Goal: Entertainment & Leisure: Consume media (video, audio)

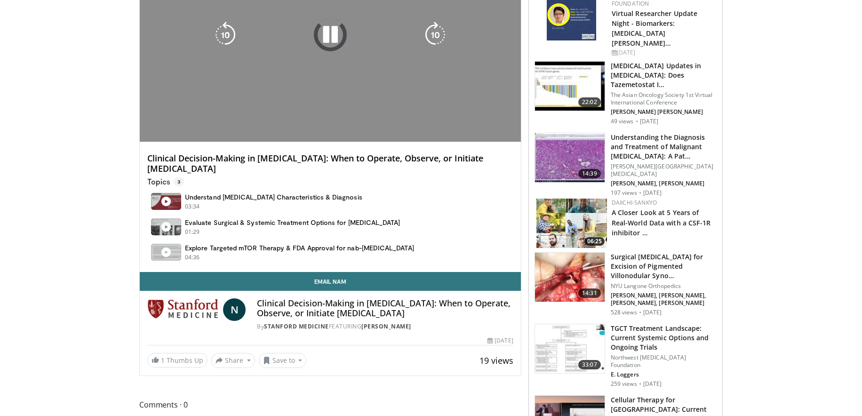
scroll to position [148, 0]
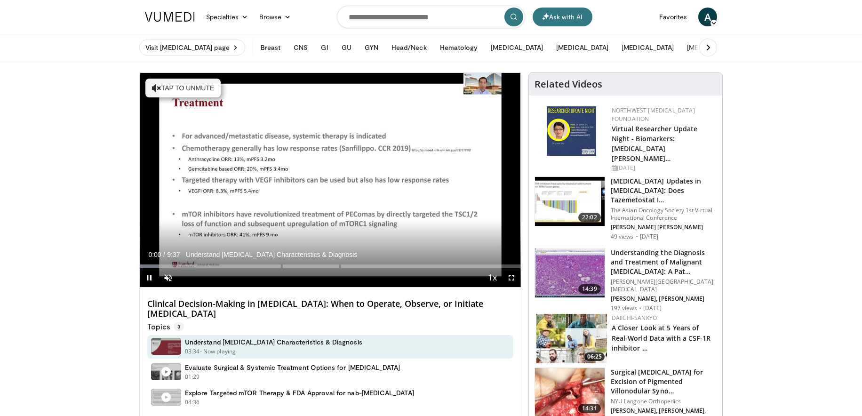
scroll to position [148, 0]
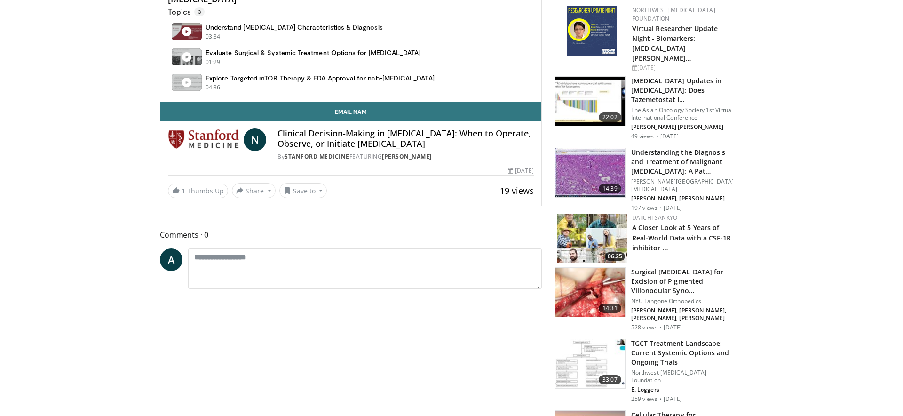
scroll to position [62, 0]
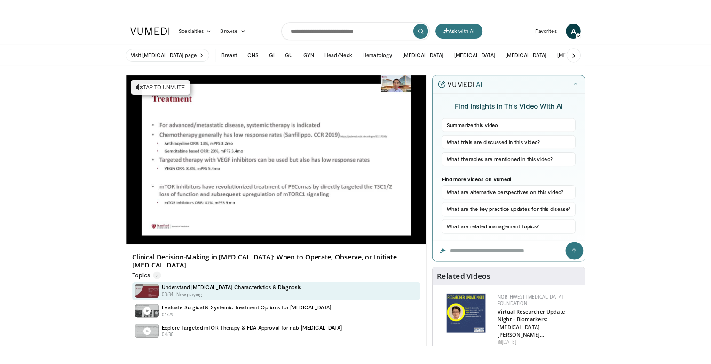
scroll to position [304, 0]
